Goal: Task Accomplishment & Management: Manage account settings

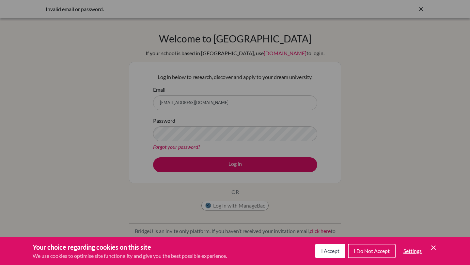
click at [323, 247] on span "I Accept" at bounding box center [330, 250] width 18 height 6
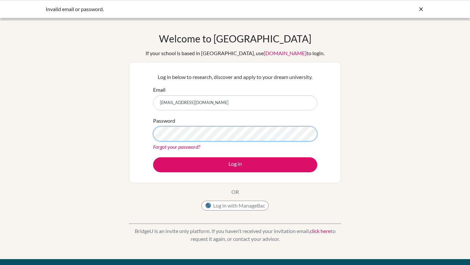
click at [153, 157] on button "Log in" at bounding box center [235, 164] width 164 height 15
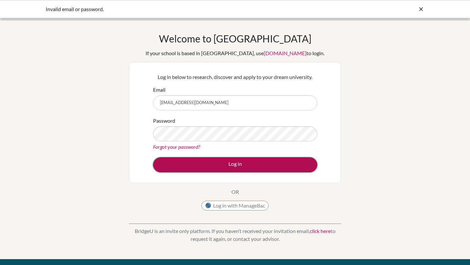
click at [238, 163] on button "Log in" at bounding box center [235, 164] width 164 height 15
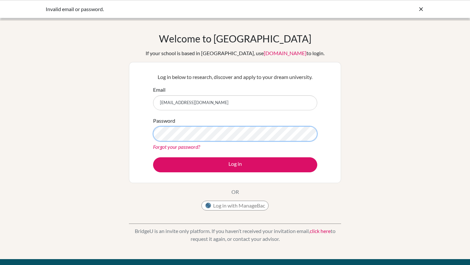
click at [153, 157] on button "Log in" at bounding box center [235, 164] width 164 height 15
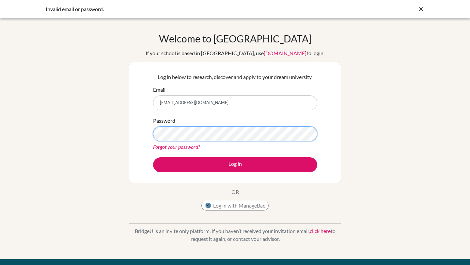
click at [153, 157] on button "Log in" at bounding box center [235, 164] width 164 height 15
click at [421, 10] on icon at bounding box center [420, 9] width 7 height 7
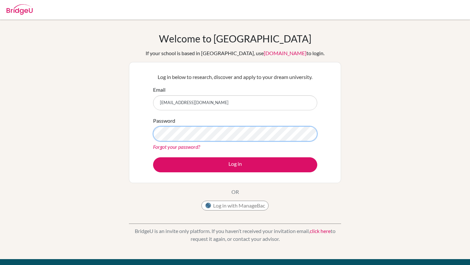
click at [153, 157] on button "Log in" at bounding box center [235, 164] width 164 height 15
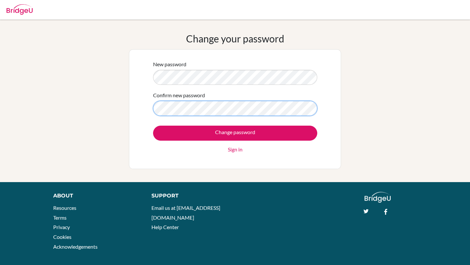
click at [153, 126] on input "Change password" at bounding box center [235, 133] width 164 height 15
